Goal: Find specific page/section: Find specific page/section

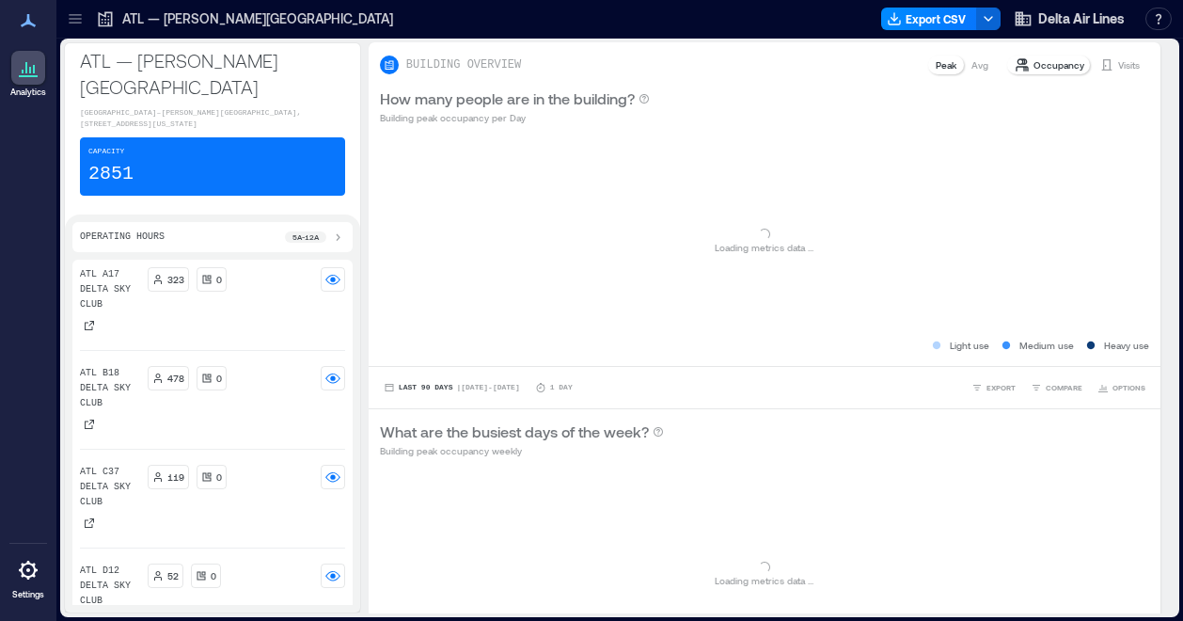
click at [78, 24] on icon at bounding box center [75, 23] width 12 height 2
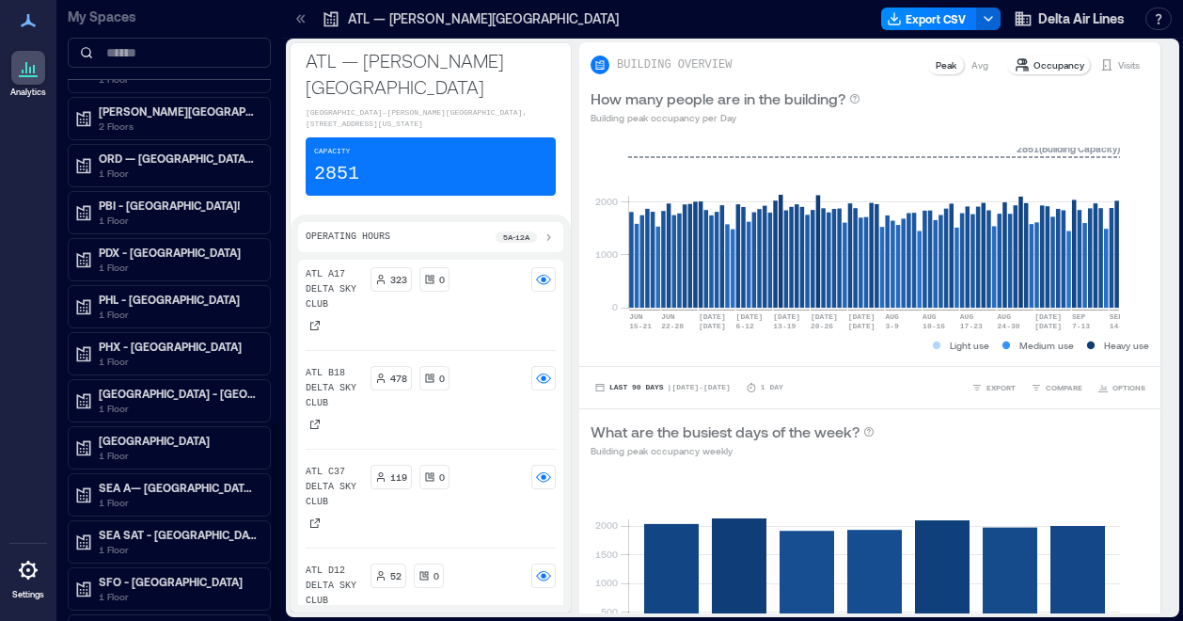
scroll to position [1311, 0]
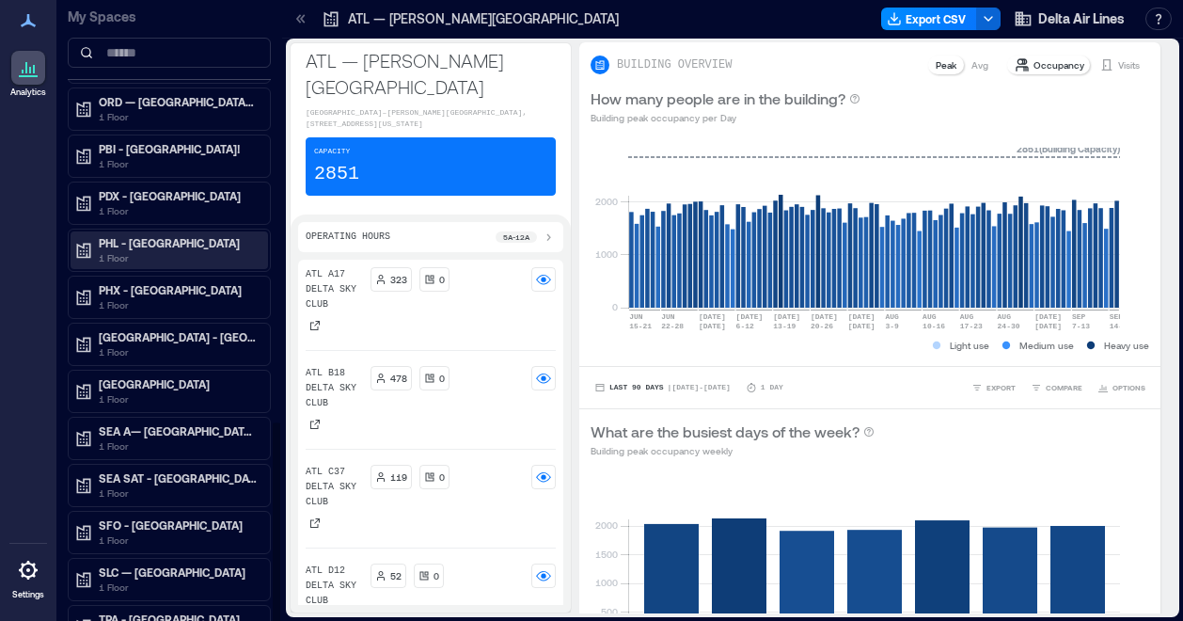
click at [188, 250] on p "1 Floor" at bounding box center [178, 257] width 158 height 15
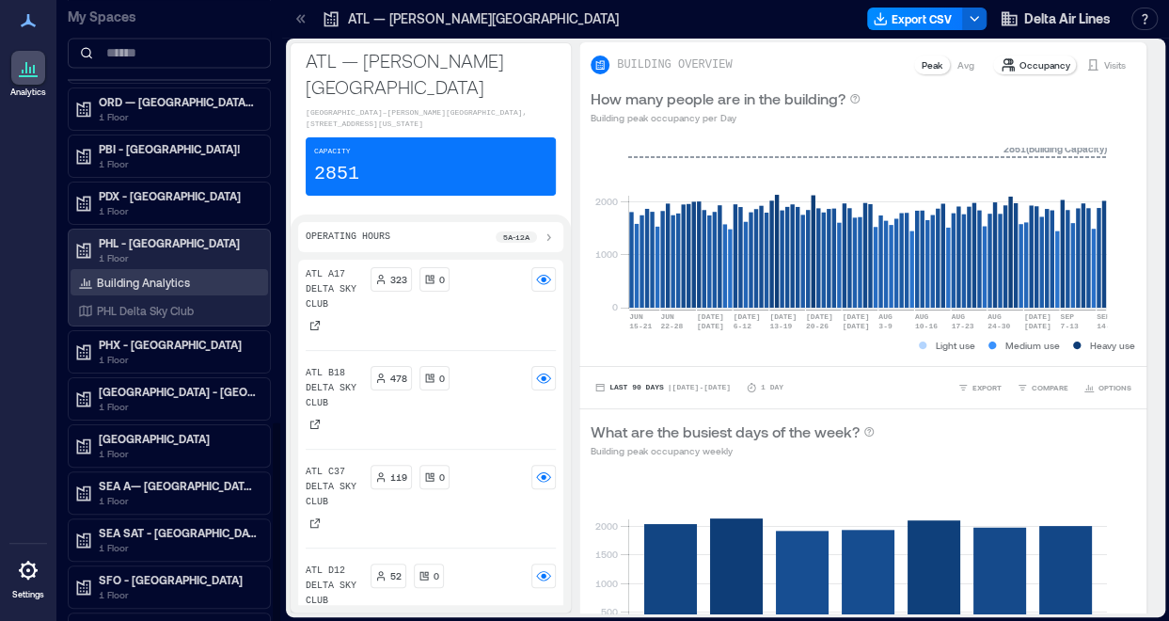
click at [166, 275] on p "Building Analytics" at bounding box center [143, 282] width 93 height 15
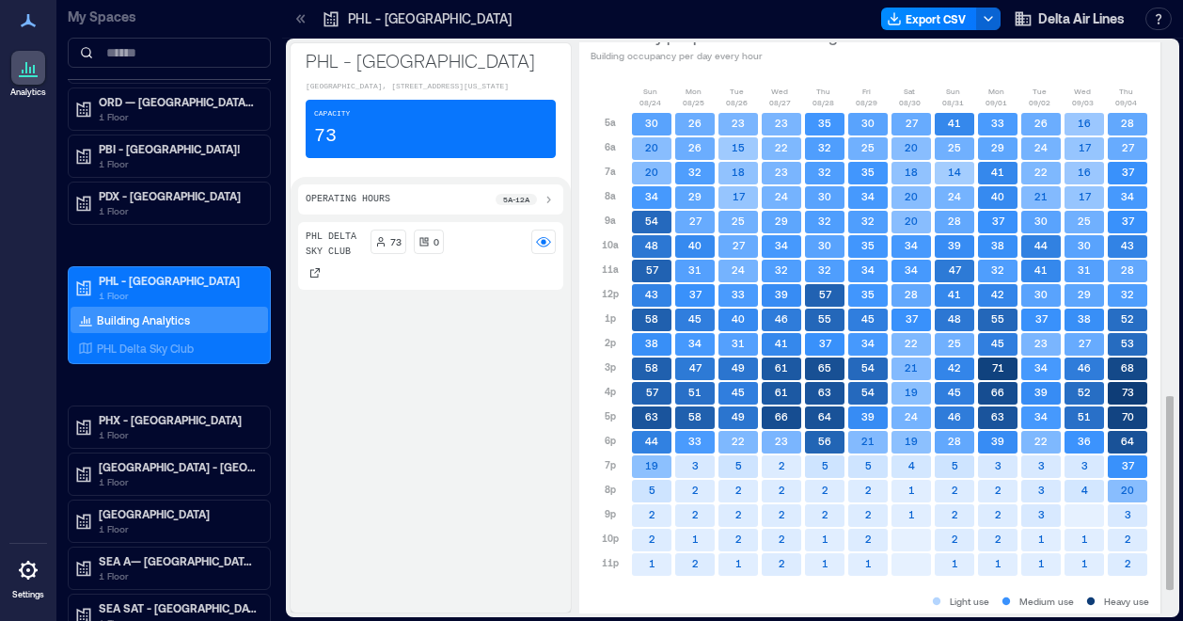
scroll to position [1016, 0]
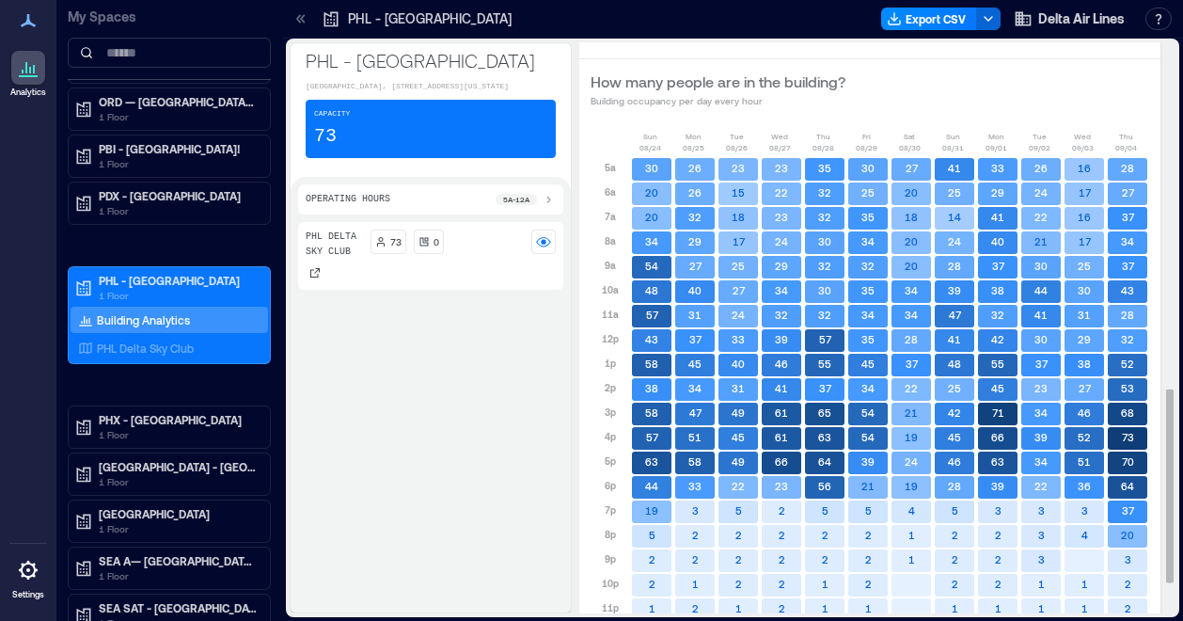
click at [616, 411] on p "3p" at bounding box center [610, 412] width 11 height 15
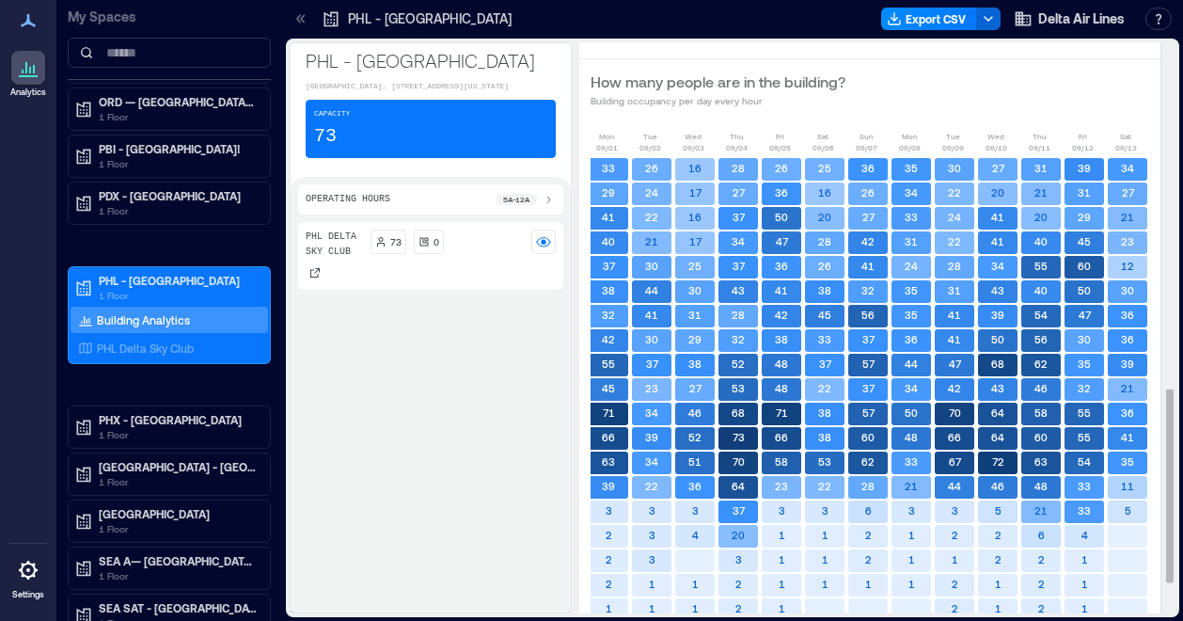
scroll to position [0, 419]
